Goal: Navigation & Orientation: Find specific page/section

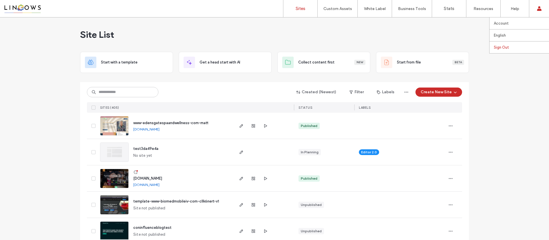
click at [519, 47] on link "Sign Out" at bounding box center [521, 47] width 55 height 12
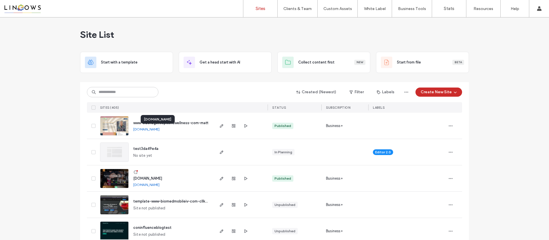
click at [158, 130] on link "[DOMAIN_NAME]" at bounding box center [146, 129] width 26 height 4
click at [300, 48] on label "Team Permissions" at bounding box center [297, 47] width 31 height 4
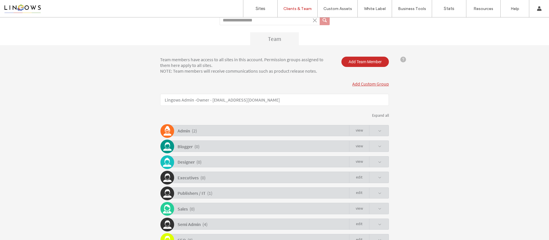
click at [242, 125] on div "Admin ( 2 ) view" at bounding box center [276, 130] width 226 height 11
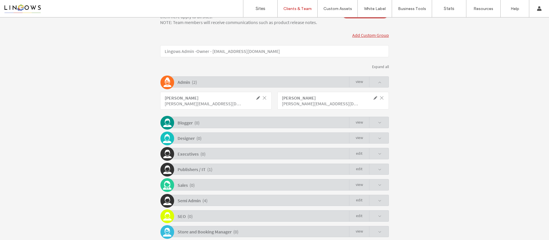
scroll to position [118, 0]
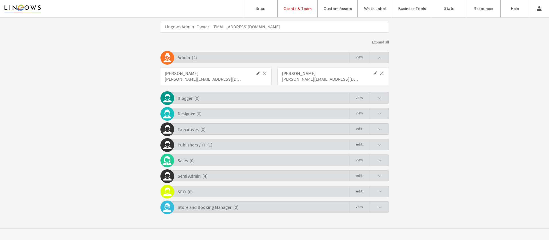
click at [219, 143] on div "Publishers / IT ( 1 ) Edit" at bounding box center [276, 144] width 226 height 11
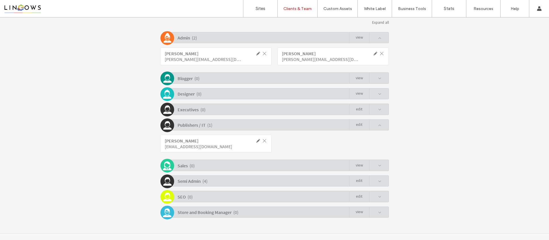
scroll to position [143, 0]
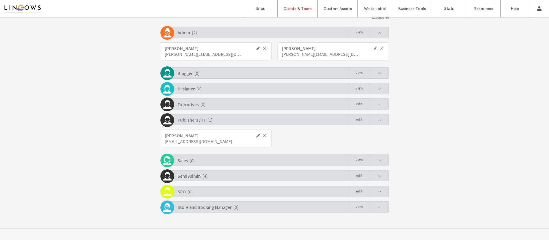
click at [218, 173] on div "Semi Admin ( 4 ) Edit" at bounding box center [276, 175] width 226 height 11
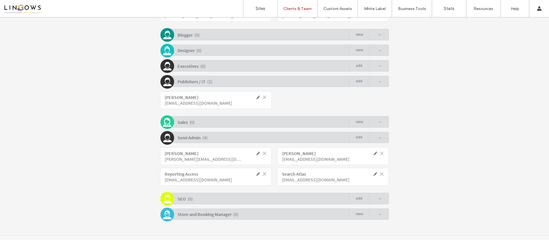
scroll to position [189, 0]
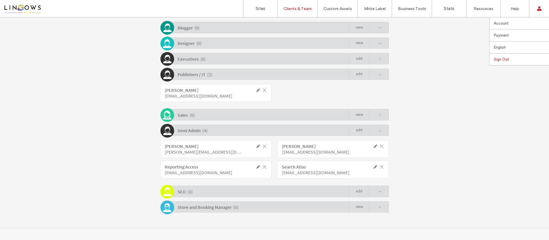
click at [534, 59] on link "Sign Out" at bounding box center [521, 60] width 55 height 12
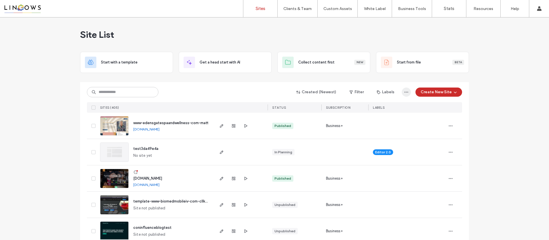
click at [406, 93] on icon "button" at bounding box center [406, 92] width 5 height 5
click at [359, 92] on button "Filter" at bounding box center [357, 92] width 26 height 9
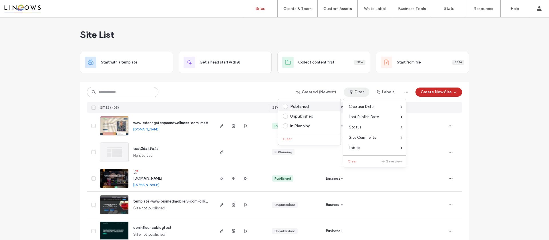
click at [293, 106] on div "Published" at bounding box center [312, 106] width 44 height 5
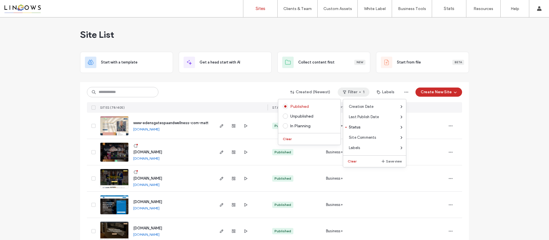
click at [224, 90] on div "Created (Newest) Filter 1 Labels Create New Site" at bounding box center [274, 92] width 375 height 11
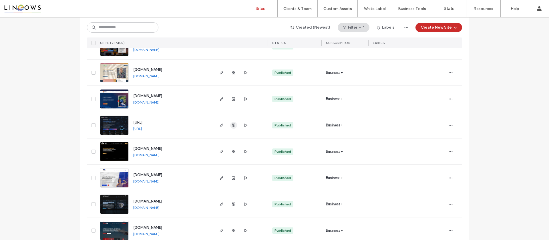
scroll to position [421, 0]
click at [160, 77] on link "[DOMAIN_NAME]" at bounding box center [146, 76] width 26 height 4
click at [244, 72] on icon "button" at bounding box center [246, 73] width 5 height 5
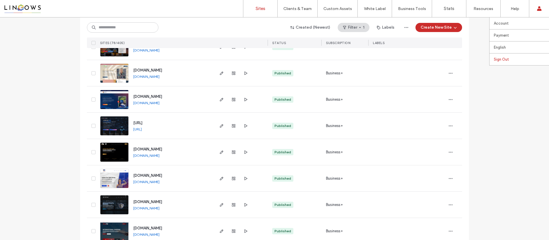
click at [513, 61] on link "Sign Out" at bounding box center [521, 60] width 55 height 12
